Goal: Task Accomplishment & Management: Use online tool/utility

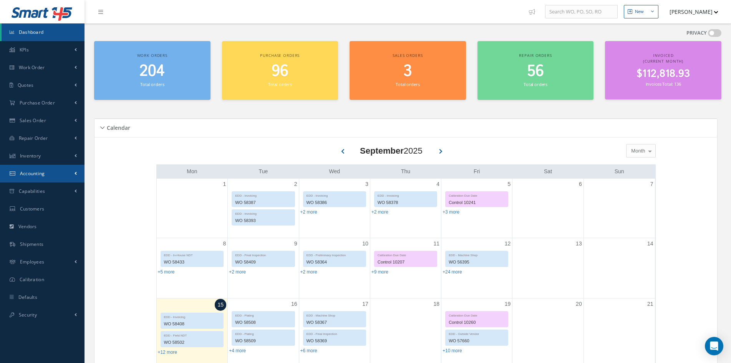
click at [26, 175] on span "Accounting" at bounding box center [32, 173] width 25 height 7
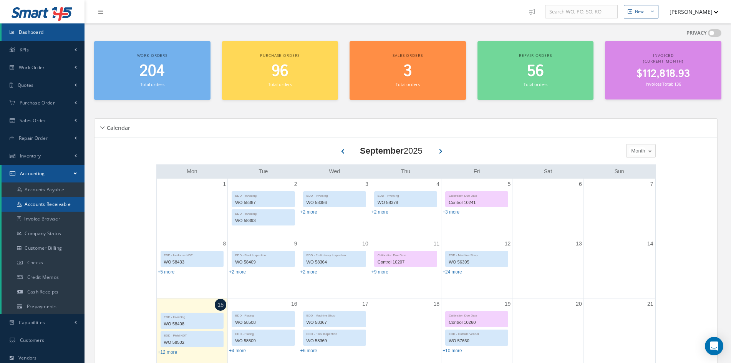
click at [32, 202] on link "Accounts Receivable" at bounding box center [43, 204] width 83 height 15
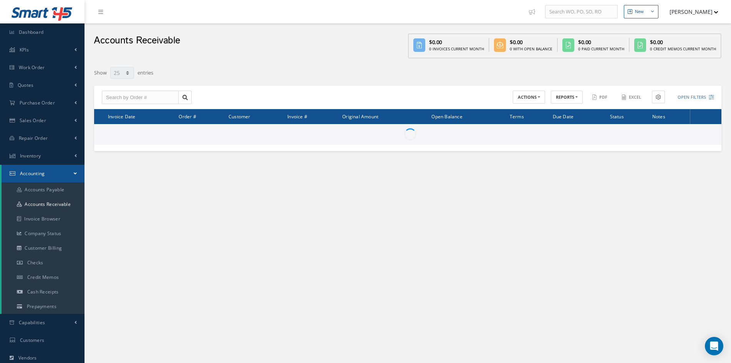
select select "25"
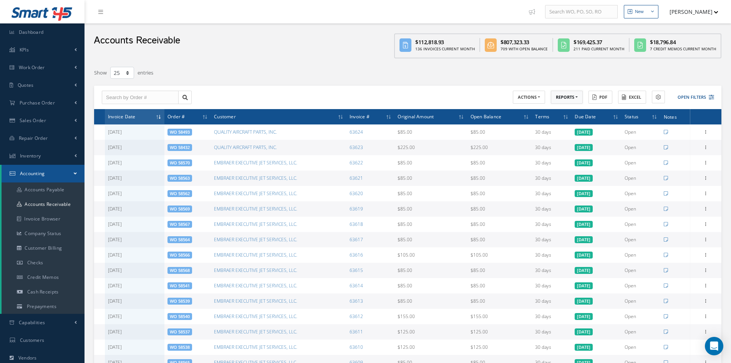
click at [572, 96] on button "REPORTS" at bounding box center [567, 97] width 32 height 13
click at [573, 108] on link "A/R Aging" at bounding box center [581, 110] width 61 height 10
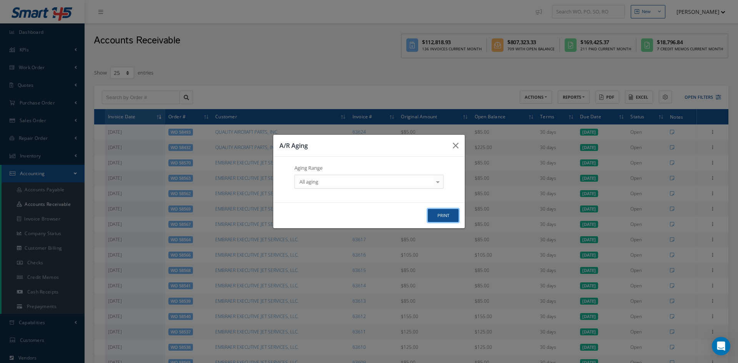
click at [451, 215] on button "print" at bounding box center [443, 215] width 31 height 13
